Goal: Find specific page/section: Find specific page/section

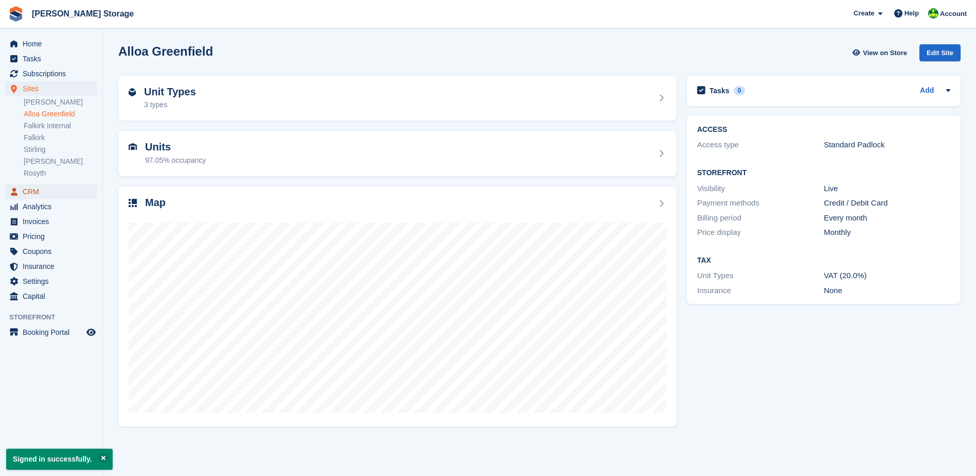
click at [31, 189] on span "CRM" at bounding box center [54, 191] width 62 height 14
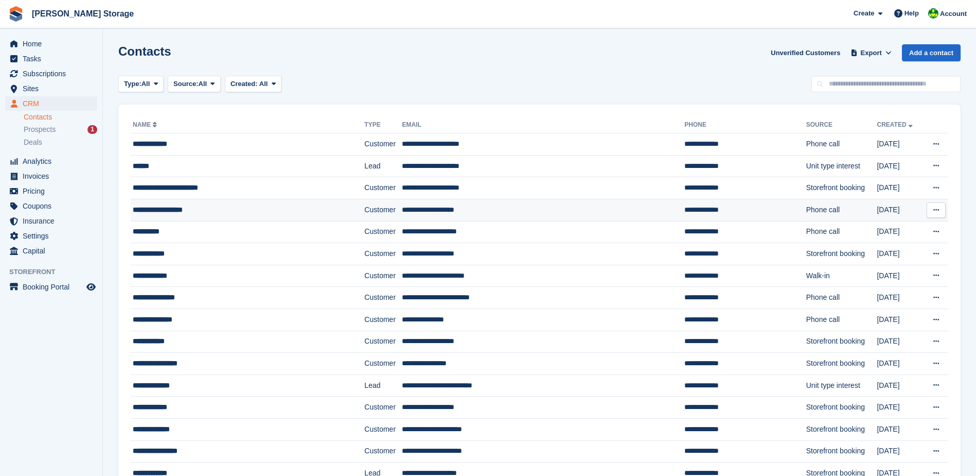
click at [199, 203] on td "**********" at bounding box center [248, 210] width 234 height 22
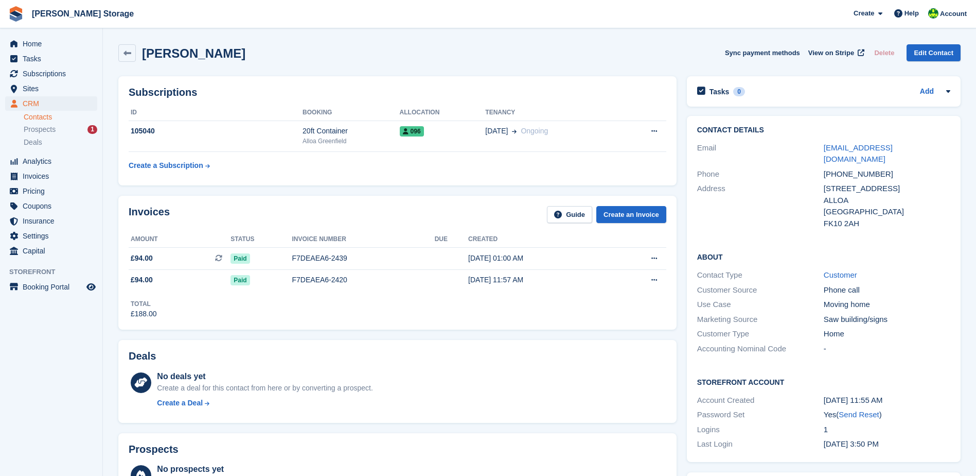
click at [419, 169] on table "ID Booking Allocation Tenancy 105040 20ft Container Alloa Greenfield 096 [DATE]…" at bounding box center [398, 139] width 538 height 71
click at [613, 56] on div "[PERSON_NAME] Sync payment methods View on Stripe Delete Edit Contact" at bounding box center [539, 52] width 843 height 17
